Goal: Task Accomplishment & Management: Manage account settings

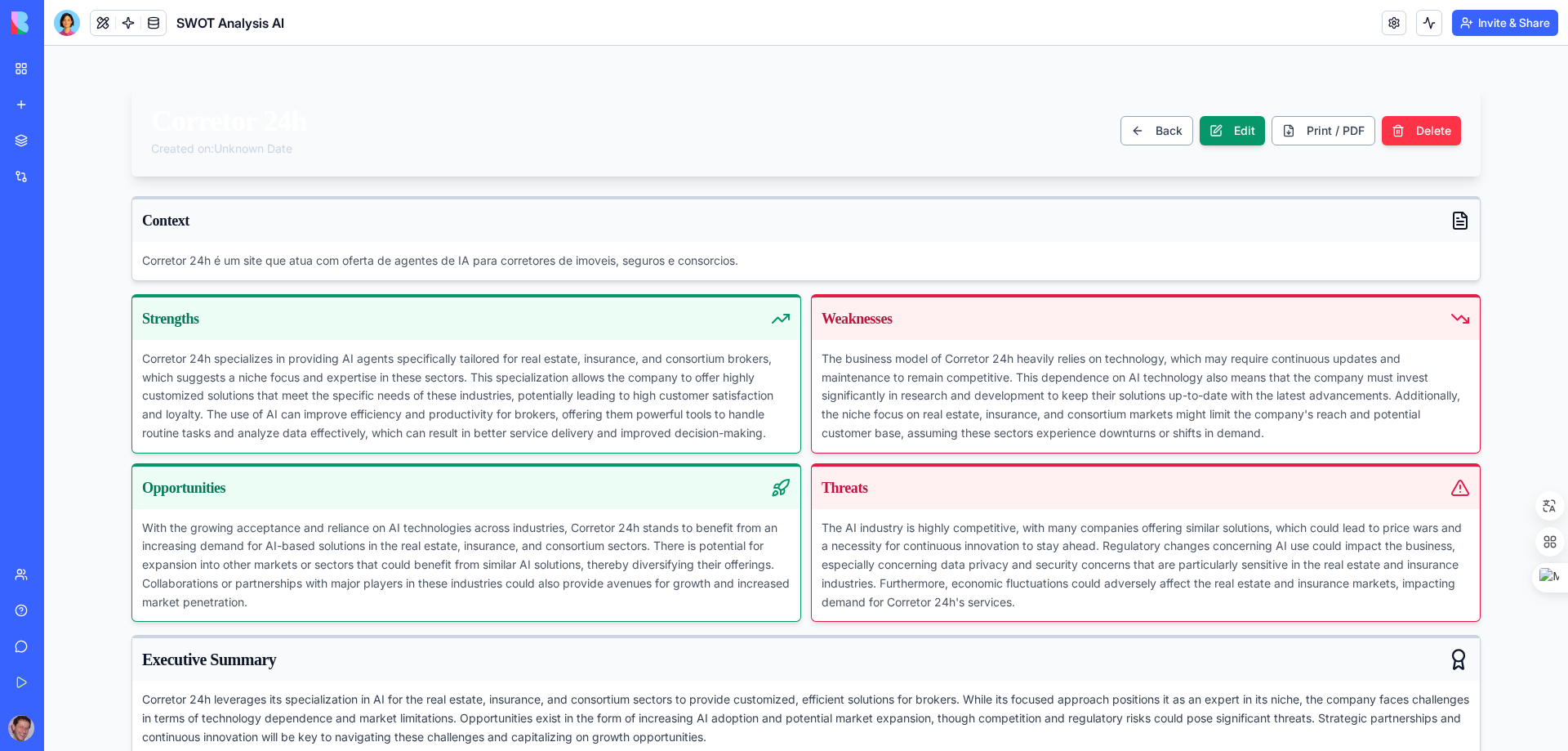
scroll to position [46, 0]
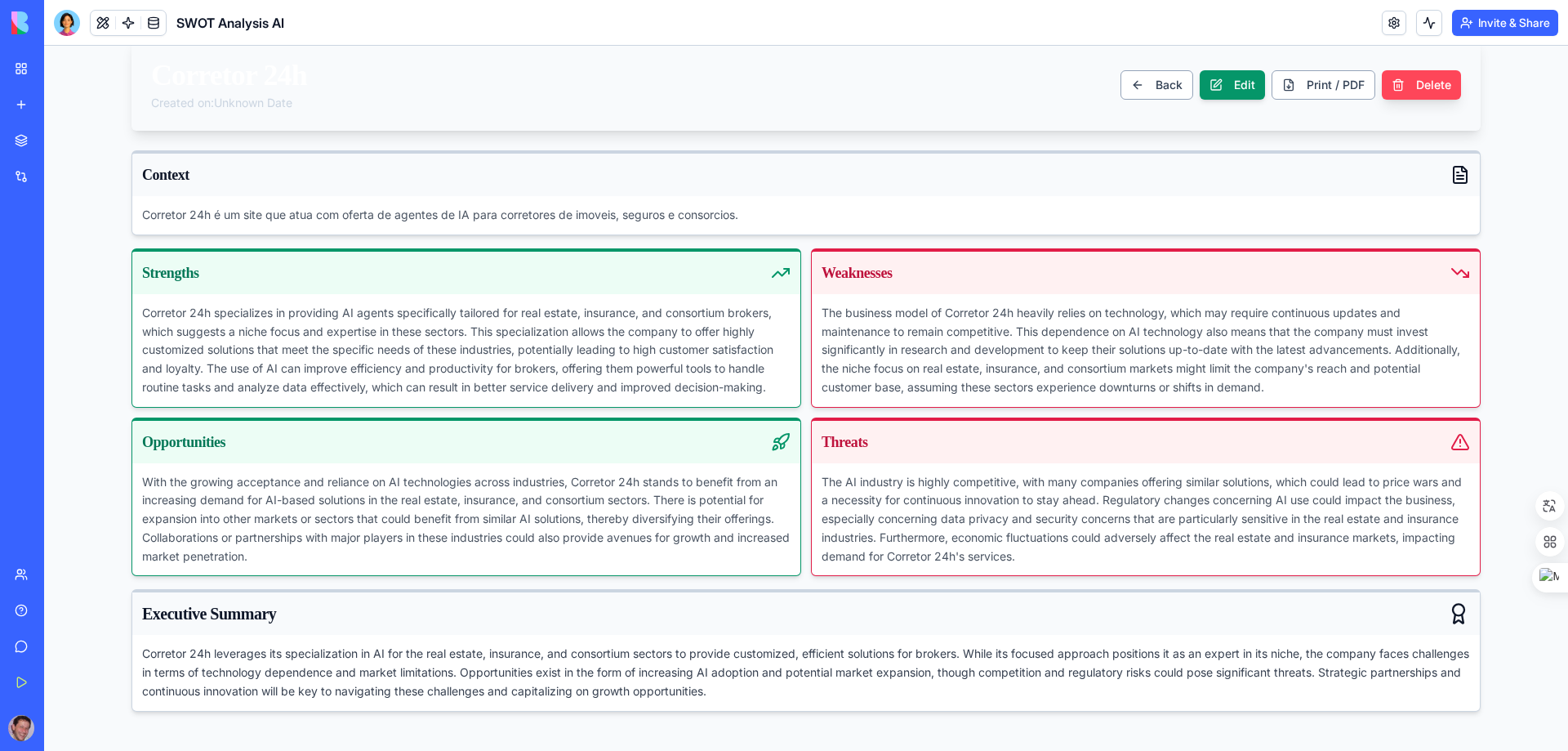
click at [1403, 83] on button "Delete" at bounding box center [1421, 85] width 79 height 29
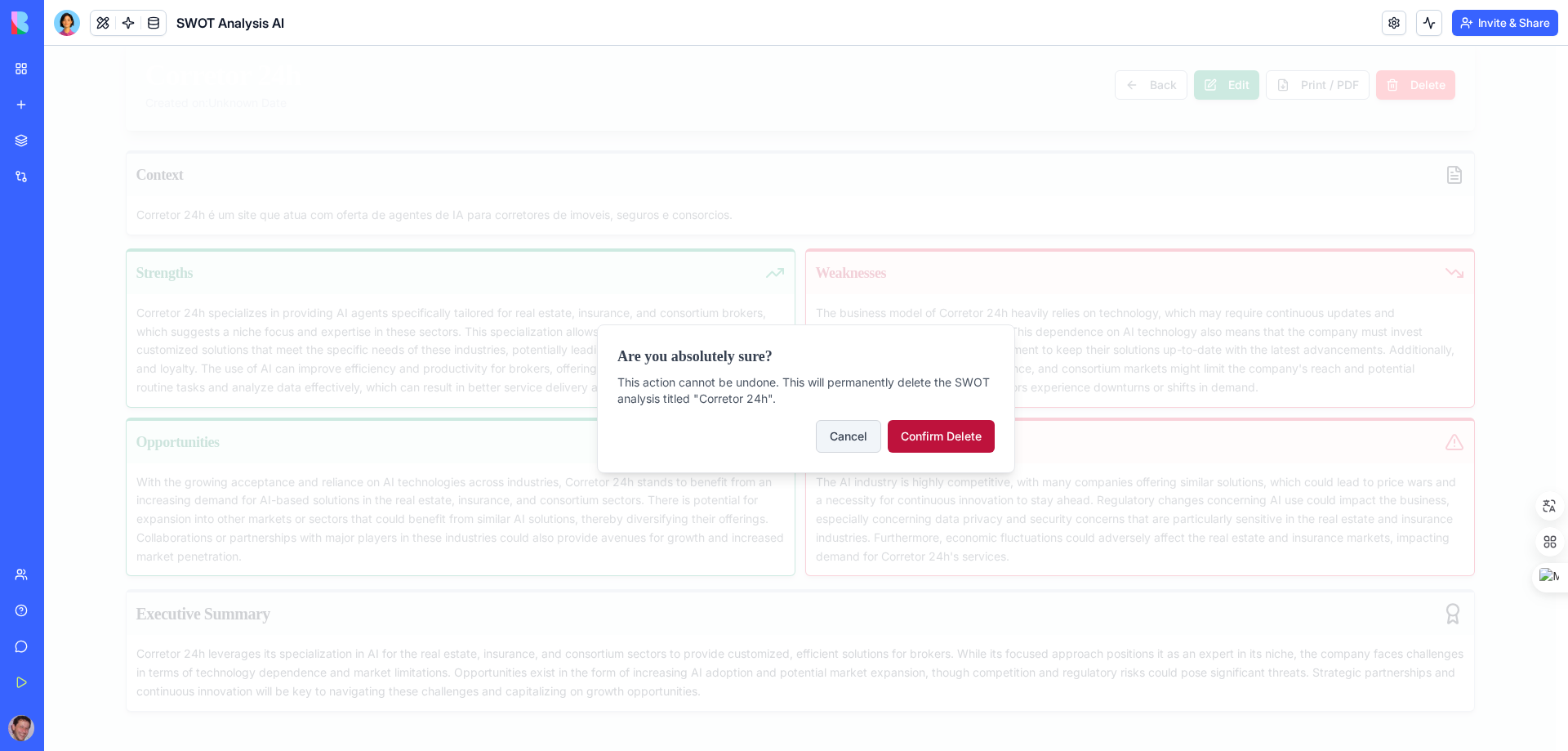
click at [928, 438] on button "Confirm Delete" at bounding box center [941, 436] width 107 height 33
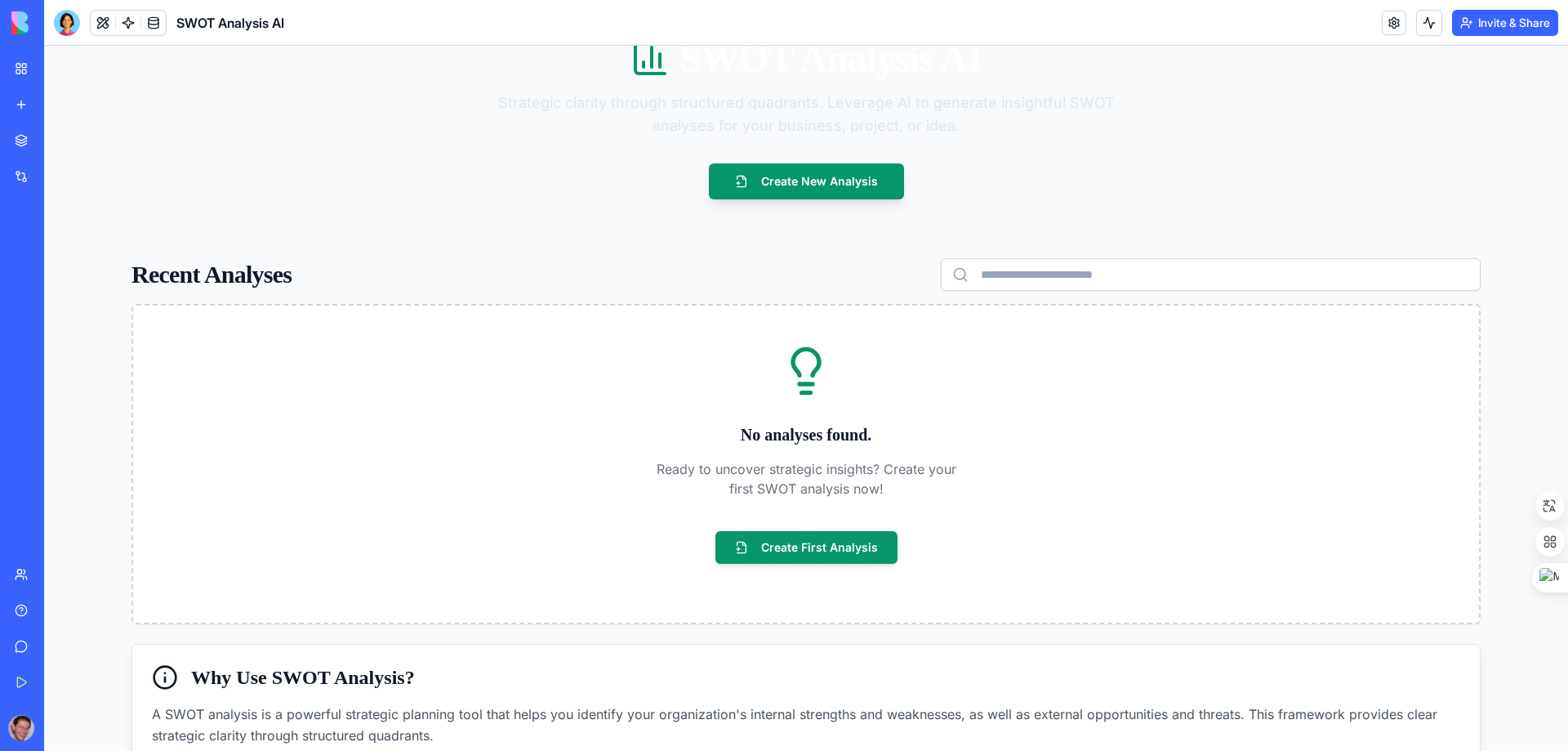
click at [21, 25] on img at bounding box center [62, 23] width 101 height 23
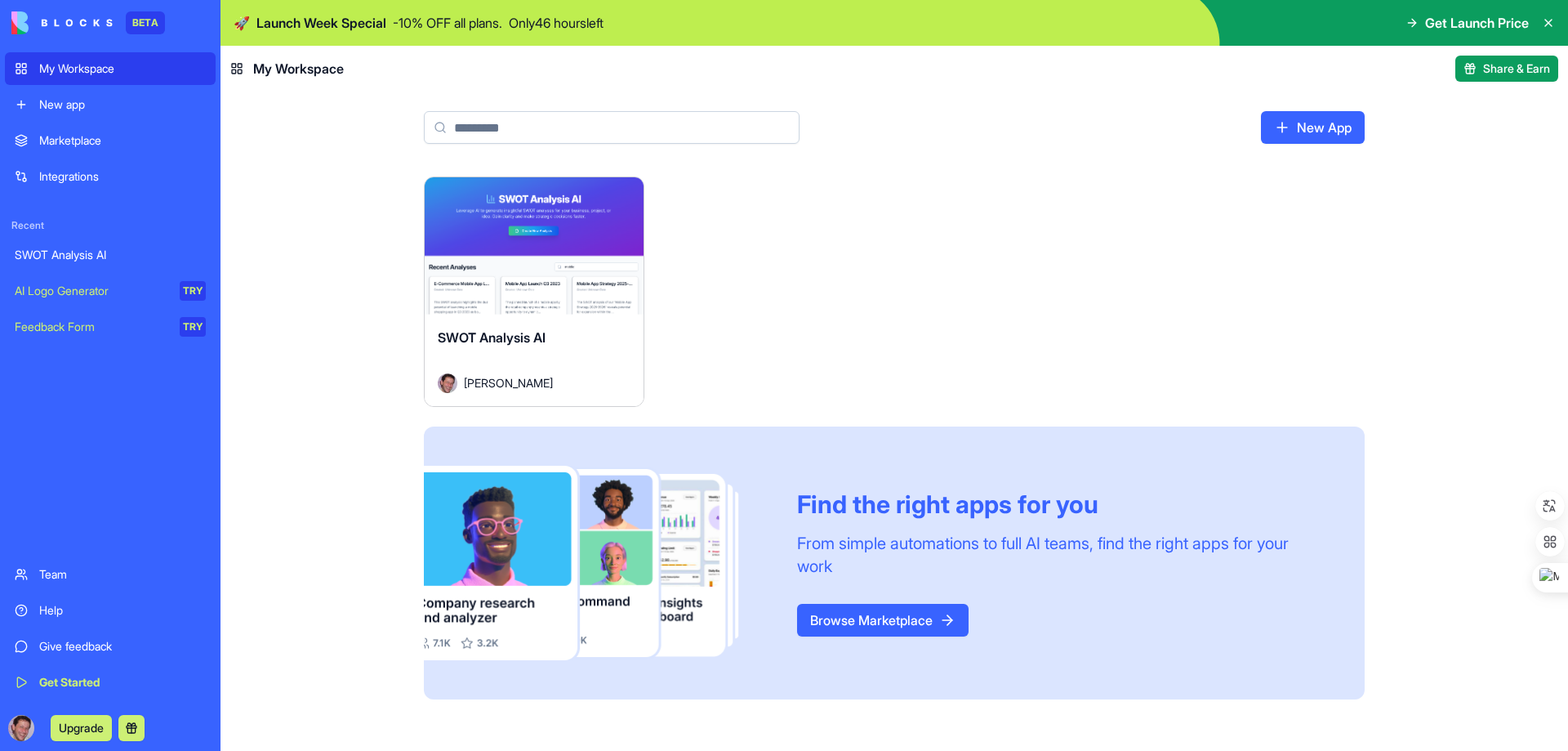
click at [365, 234] on div "Launch SWOT Analysis AI [PERSON_NAME] Find the right apps for you From simple a…" at bounding box center [894, 464] width 1347 height 574
click at [928, 611] on link "Browse Marketplace" at bounding box center [883, 620] width 172 height 33
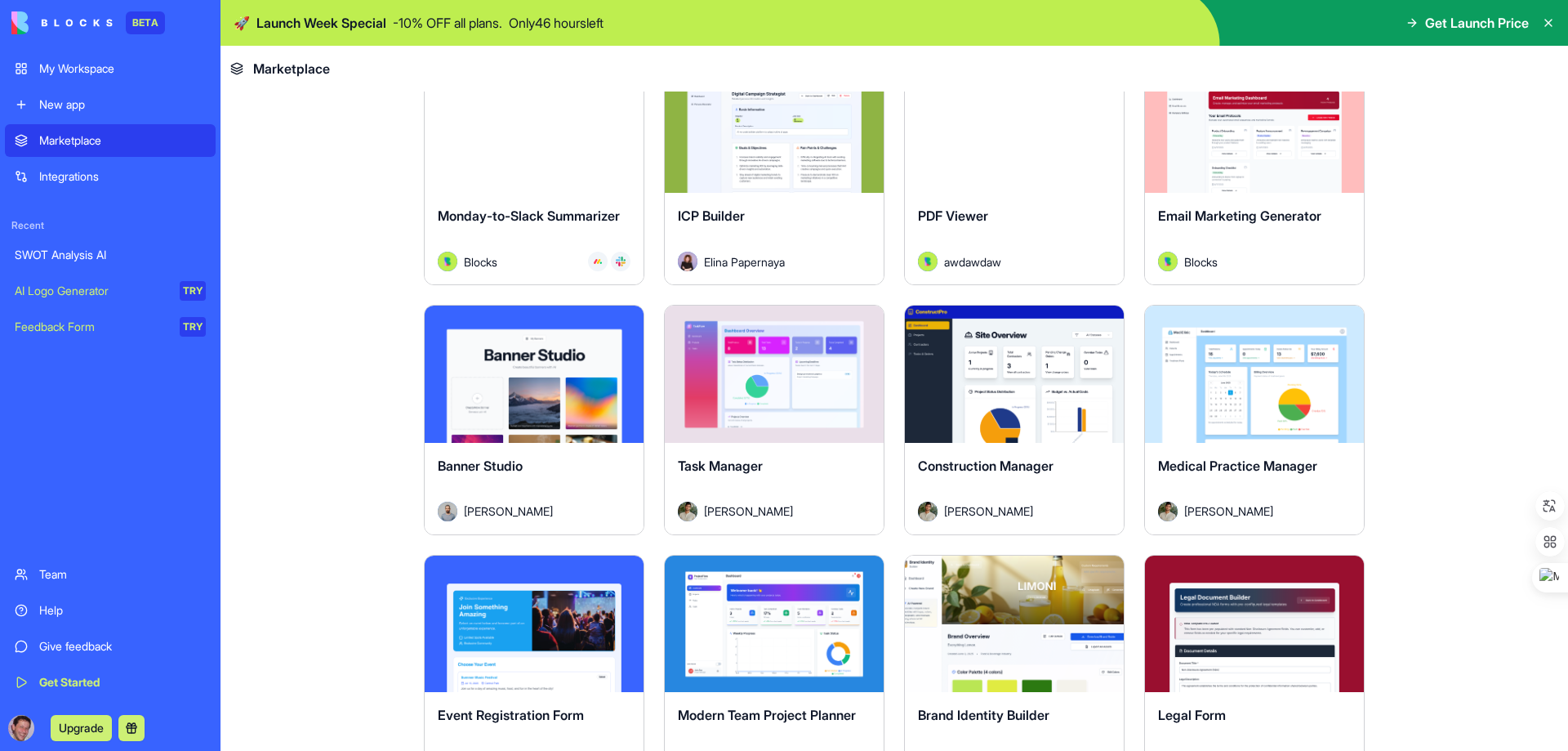
scroll to position [2615, 0]
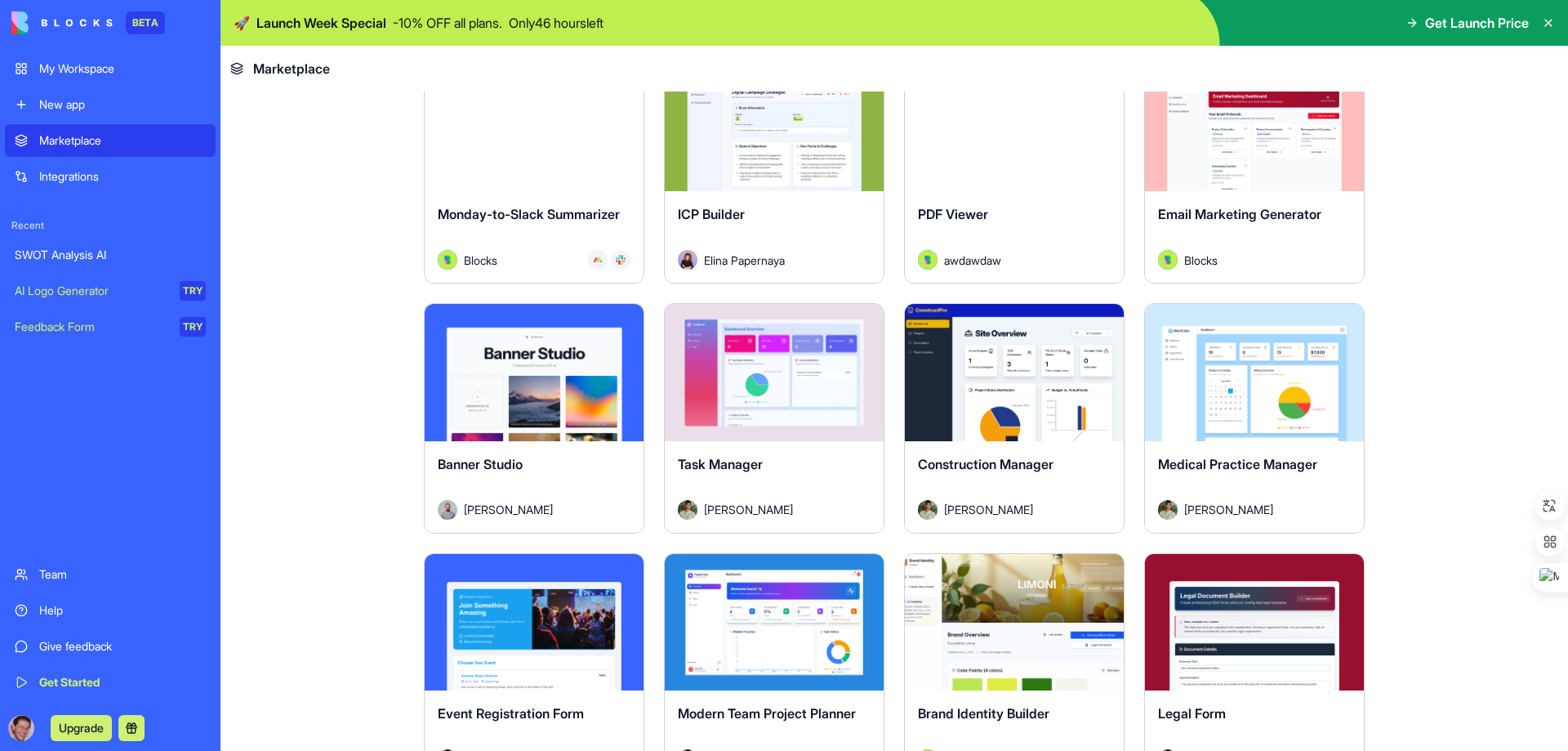
click at [1270, 184] on div "Explore" at bounding box center [1254, 123] width 219 height 137
click at [1258, 117] on button "Explore" at bounding box center [1254, 122] width 122 height 33
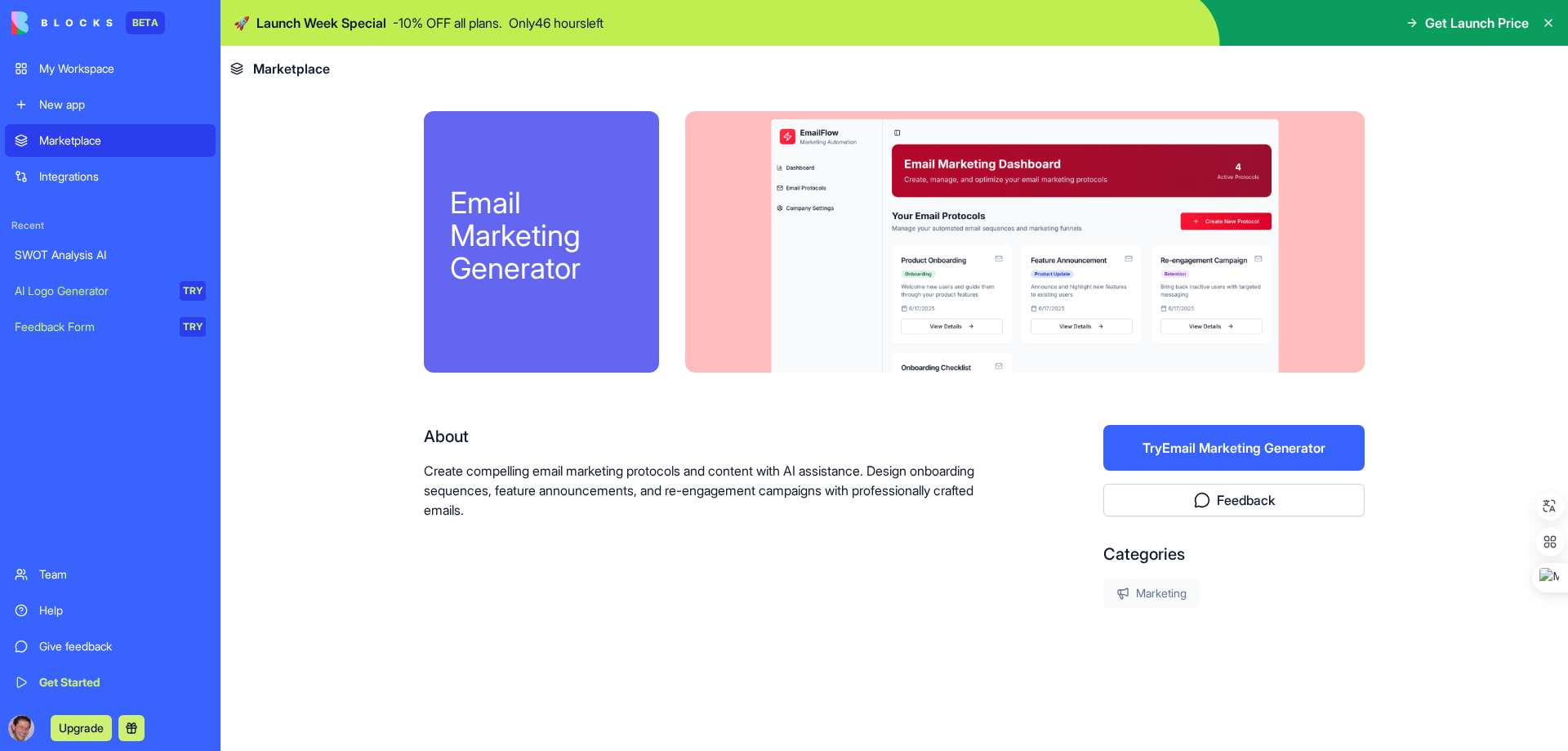
click at [1237, 438] on button "Try Email Marketing Generator" at bounding box center [1234, 448] width 261 height 46
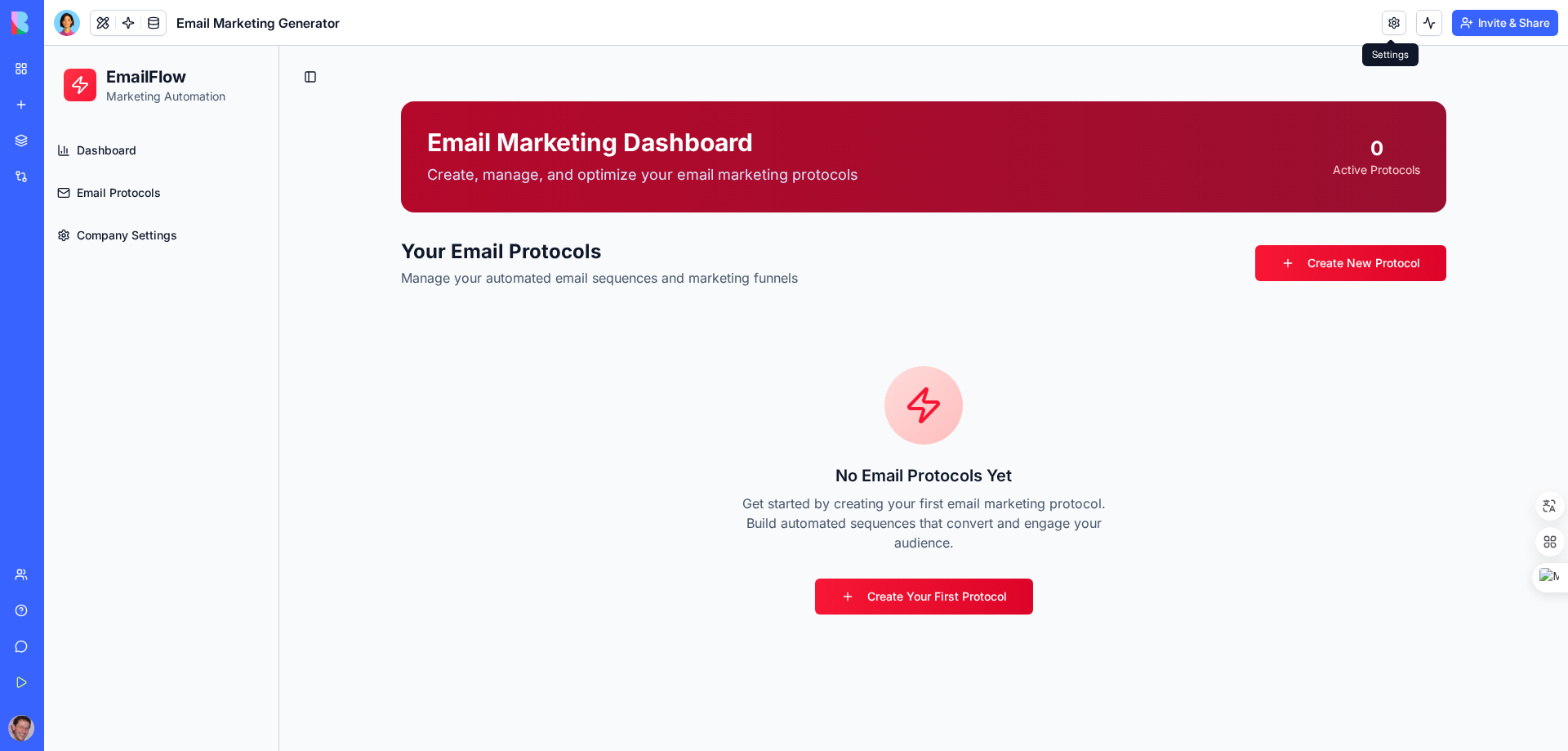
click at [1392, 29] on link at bounding box center [1393, 23] width 24 height 24
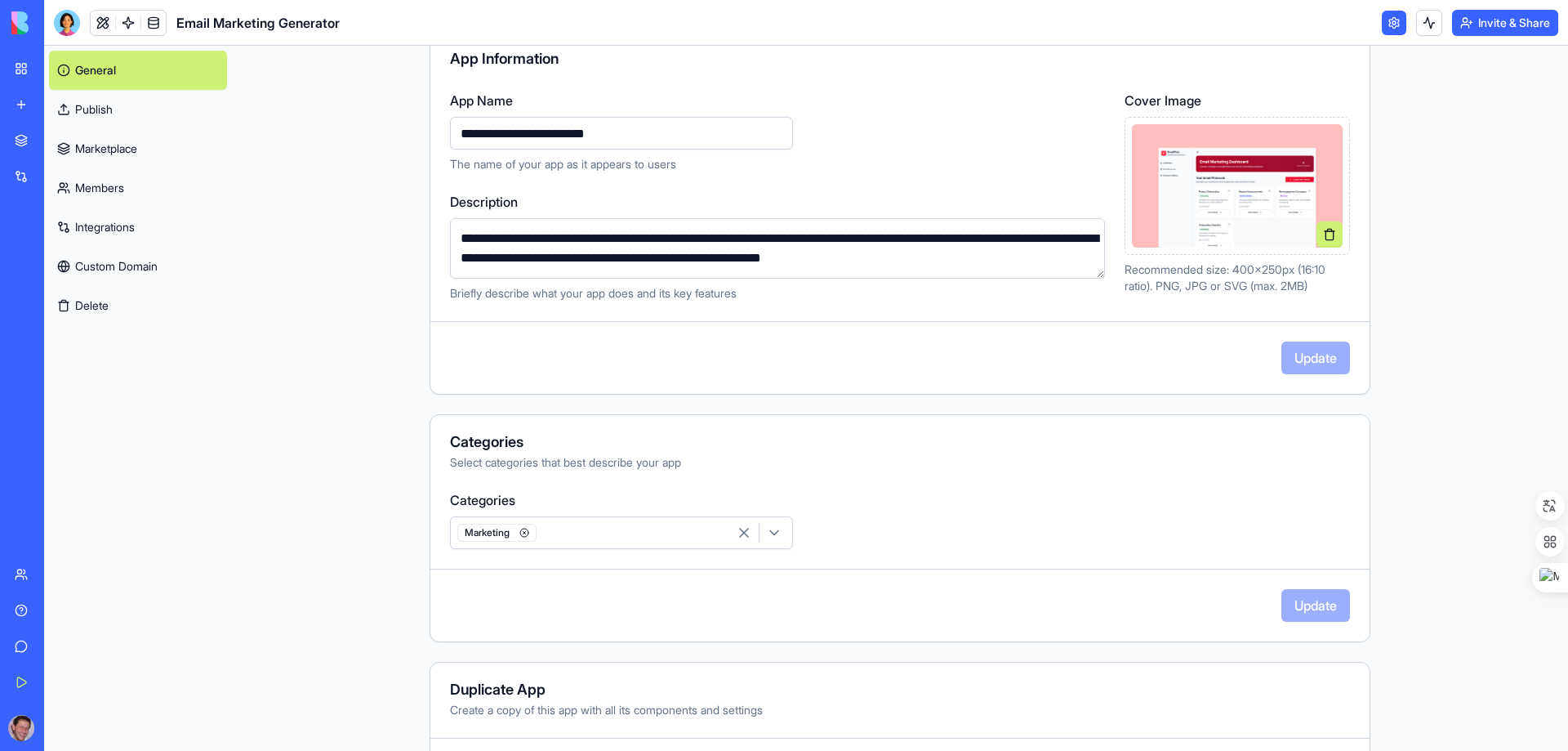
scroll to position [244, 0]
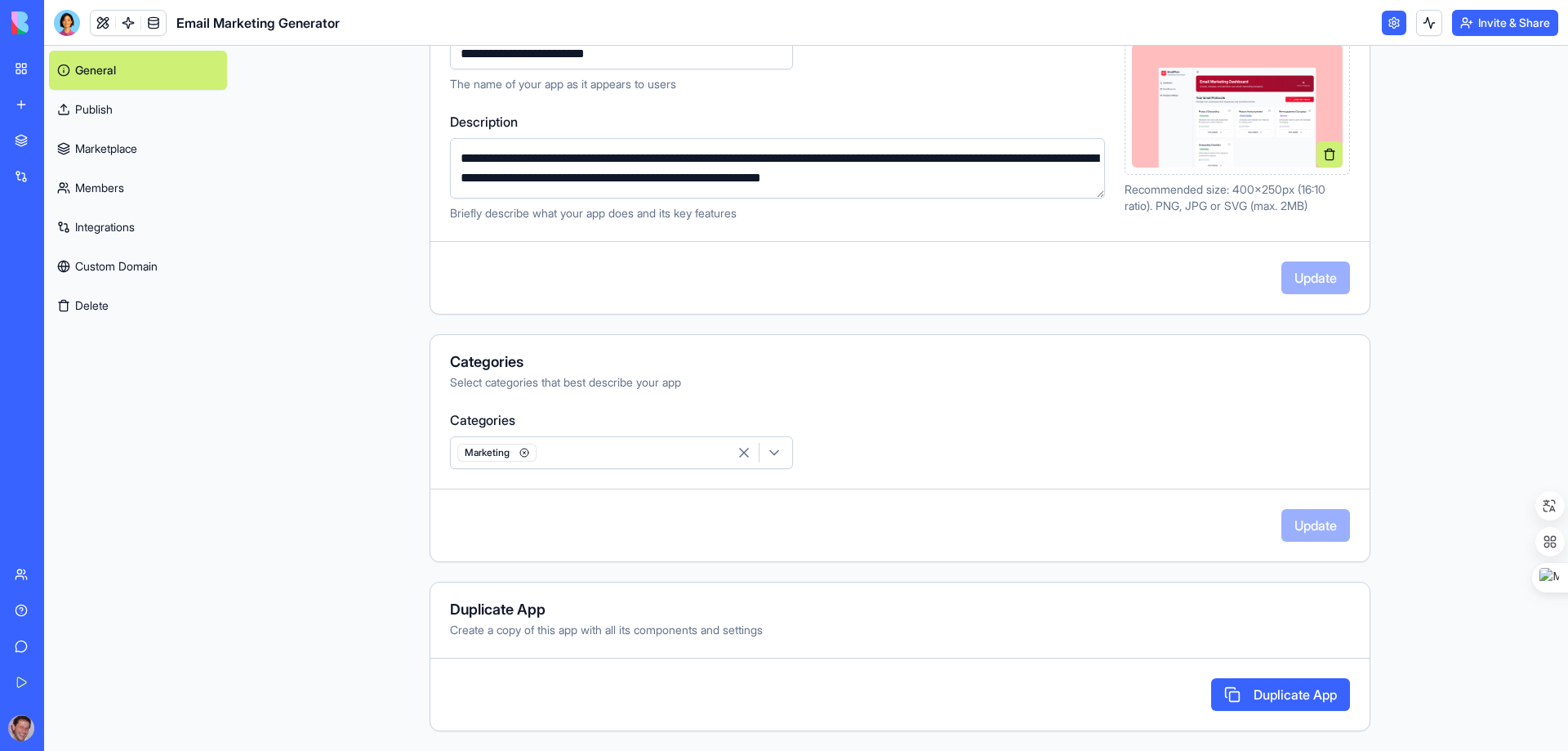
click at [95, 267] on link "Custom Domain" at bounding box center [138, 266] width 178 height 39
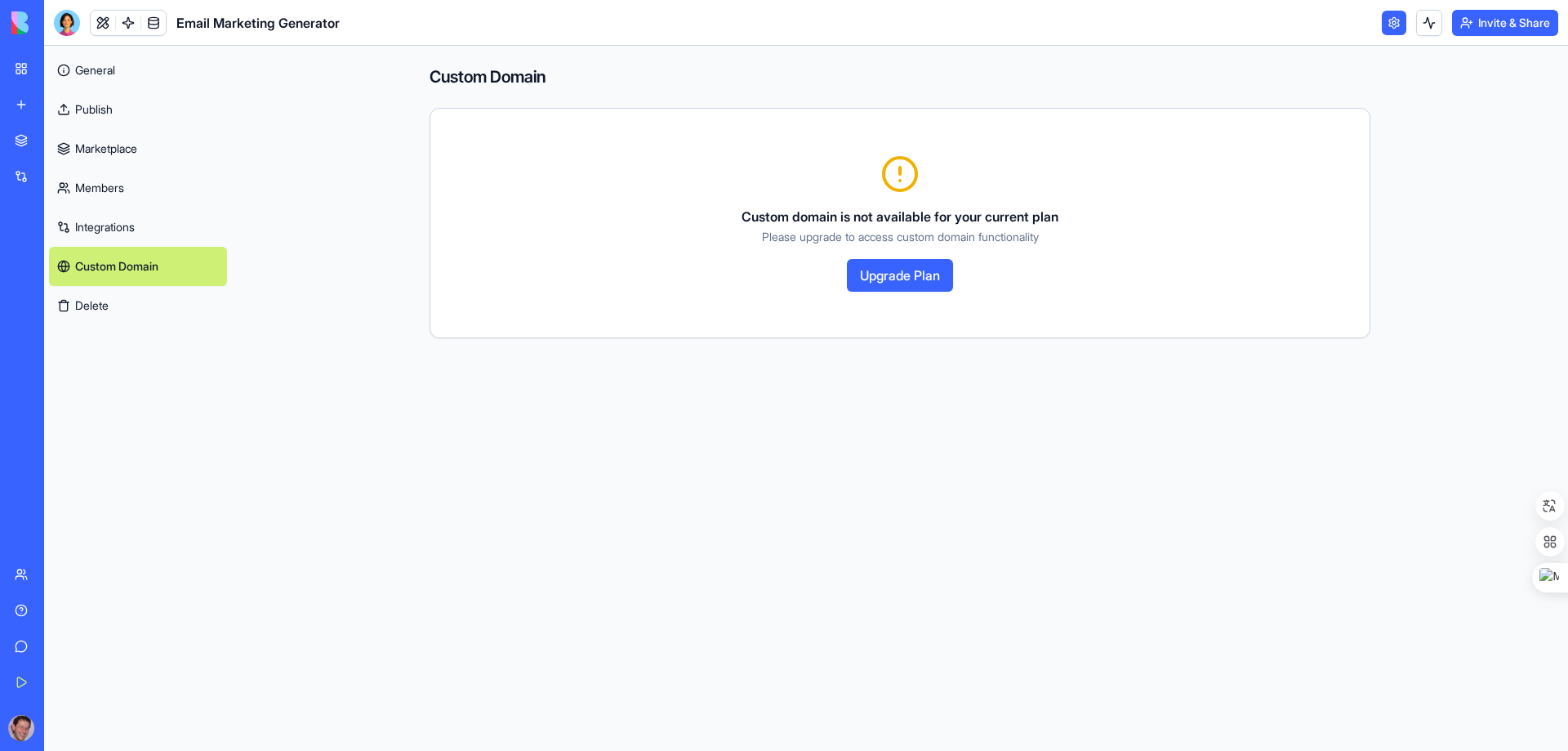
click at [95, 72] on link "General" at bounding box center [138, 70] width 178 height 39
